Goal: Transaction & Acquisition: Purchase product/service

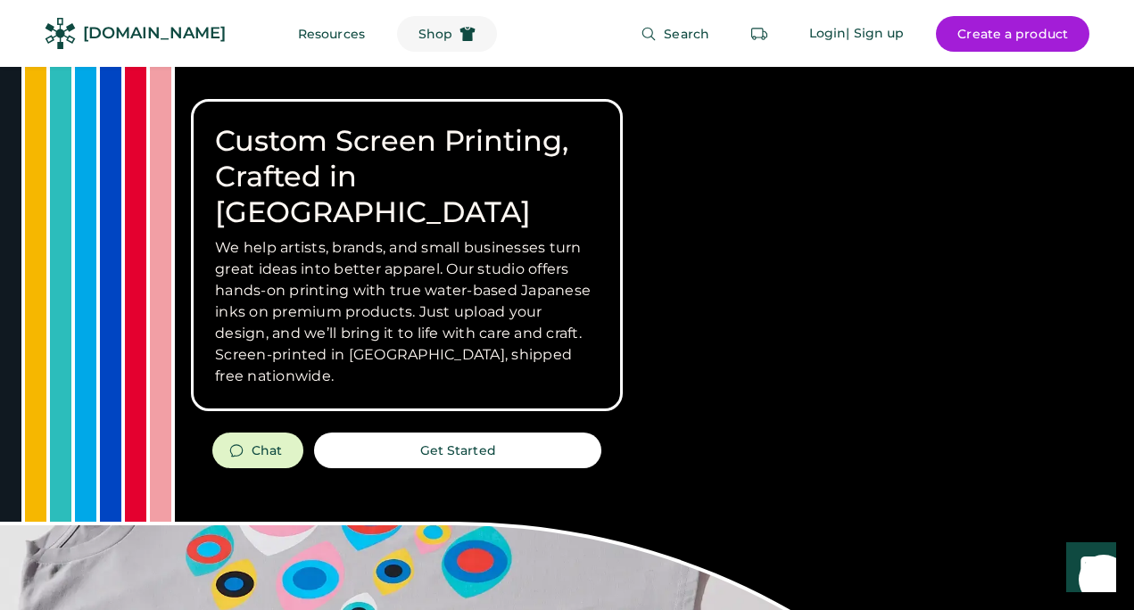
click at [419, 39] on span "Shop" at bounding box center [436, 34] width 34 height 12
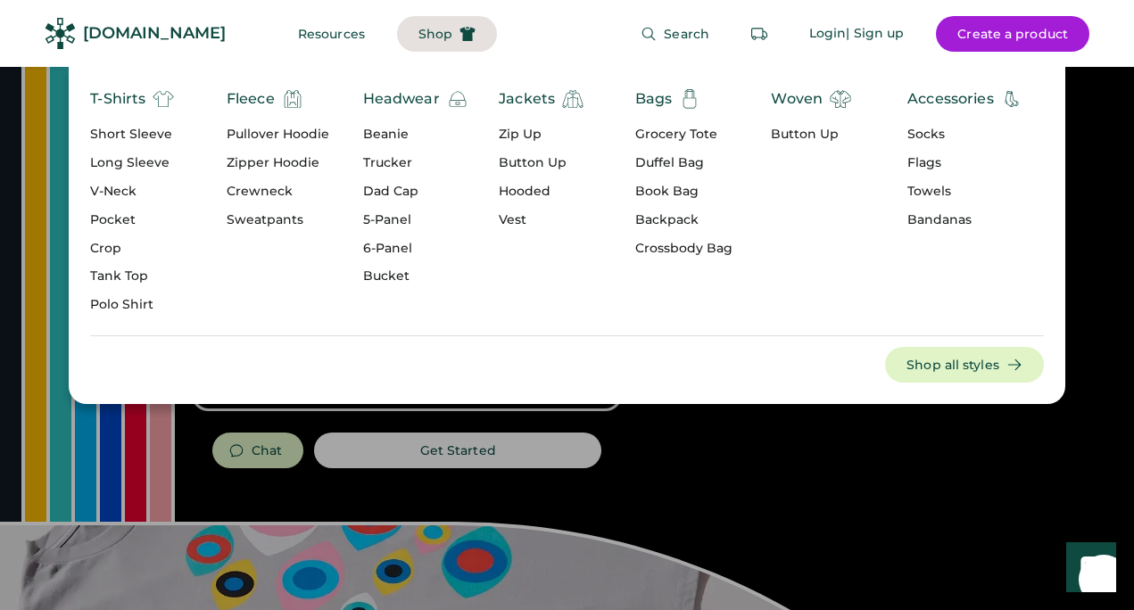
click at [120, 157] on div "Long Sleeve" at bounding box center [132, 163] width 84 height 18
click at [120, 159] on div "Long Sleeve" at bounding box center [132, 163] width 84 height 18
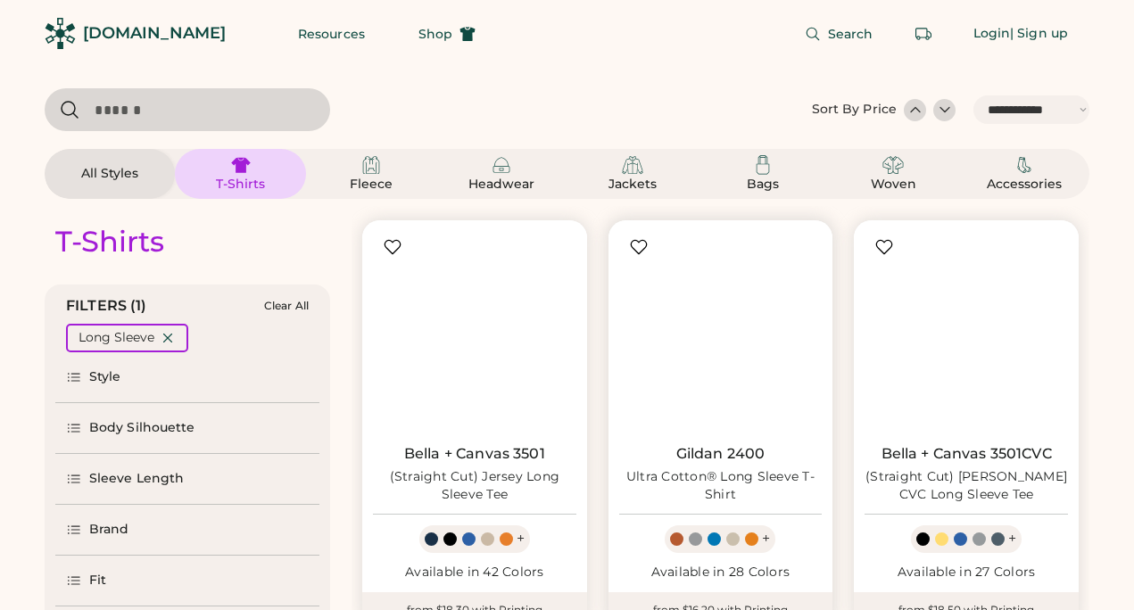
select select "*****"
select select "*"
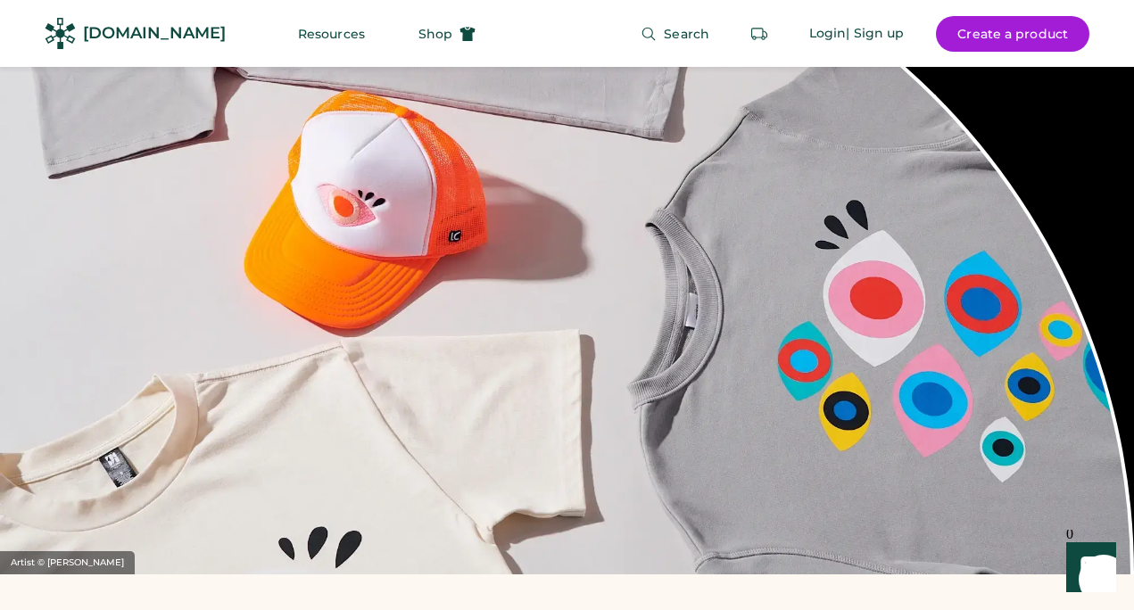
scroll to position [708, 0]
